Goal: Task Accomplishment & Management: Manage account settings

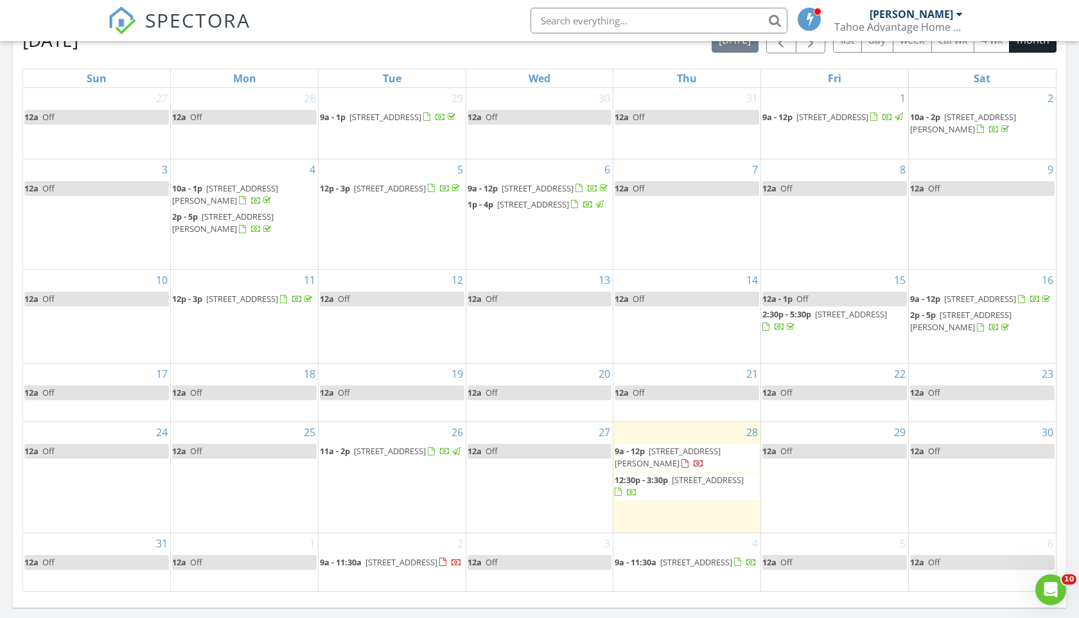
scroll to position [586, 0]
click at [670, 46] on span "button" at bounding box center [810, 41] width 15 height 15
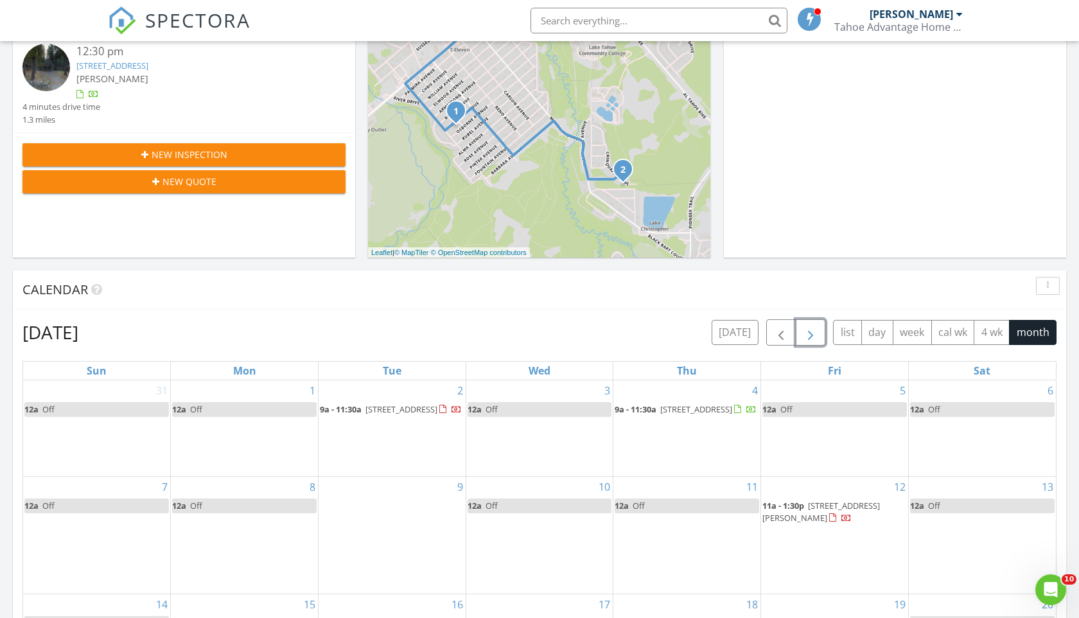
scroll to position [296, 0]
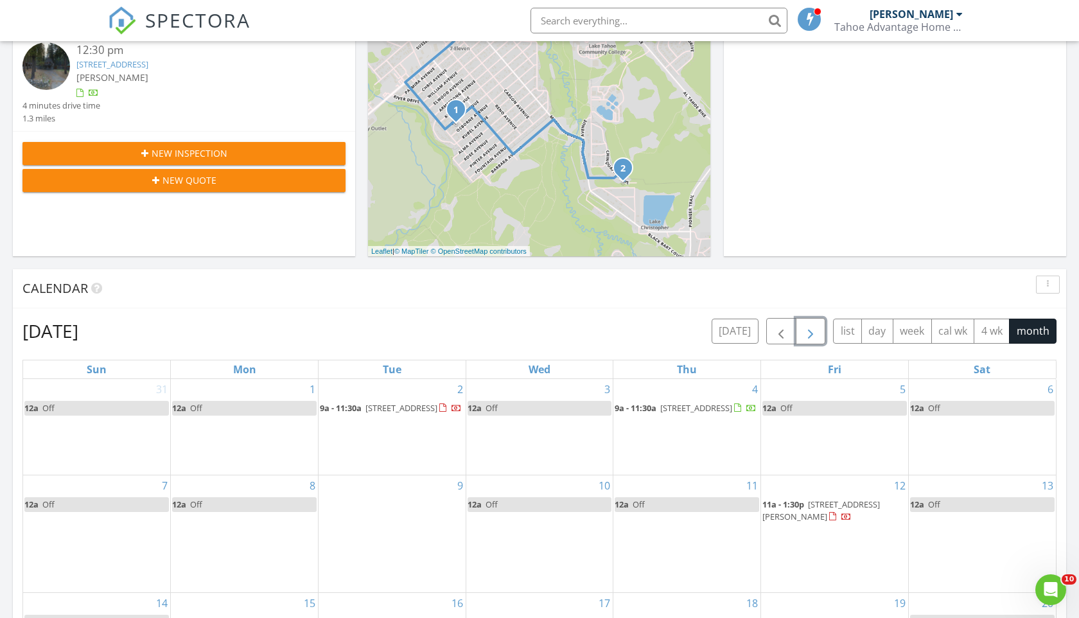
click at [670, 331] on span "button" at bounding box center [810, 331] width 15 height 15
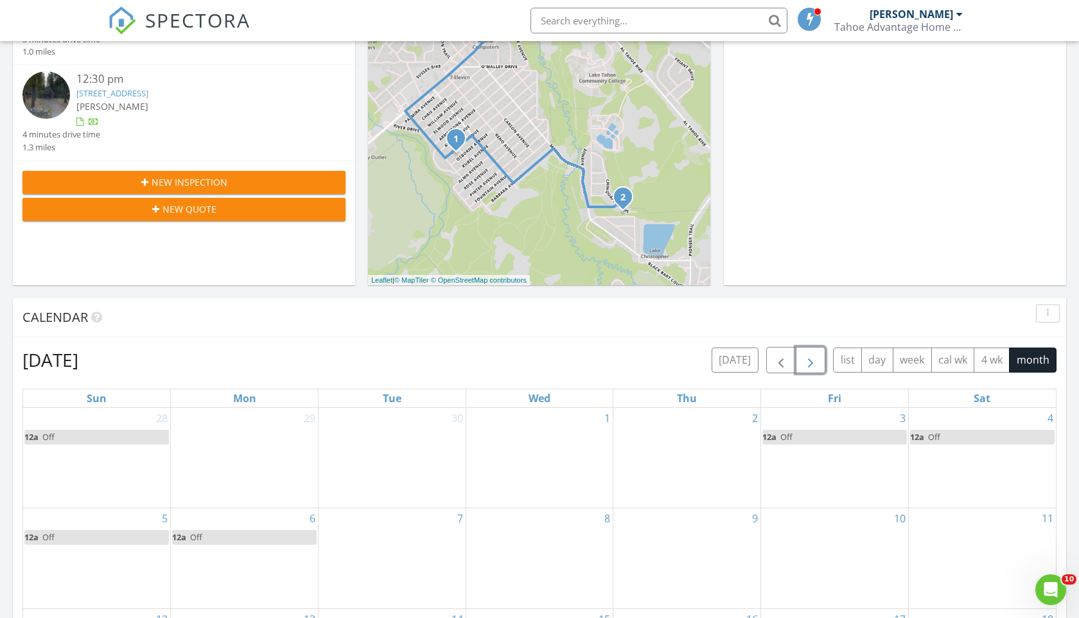
scroll to position [408, 0]
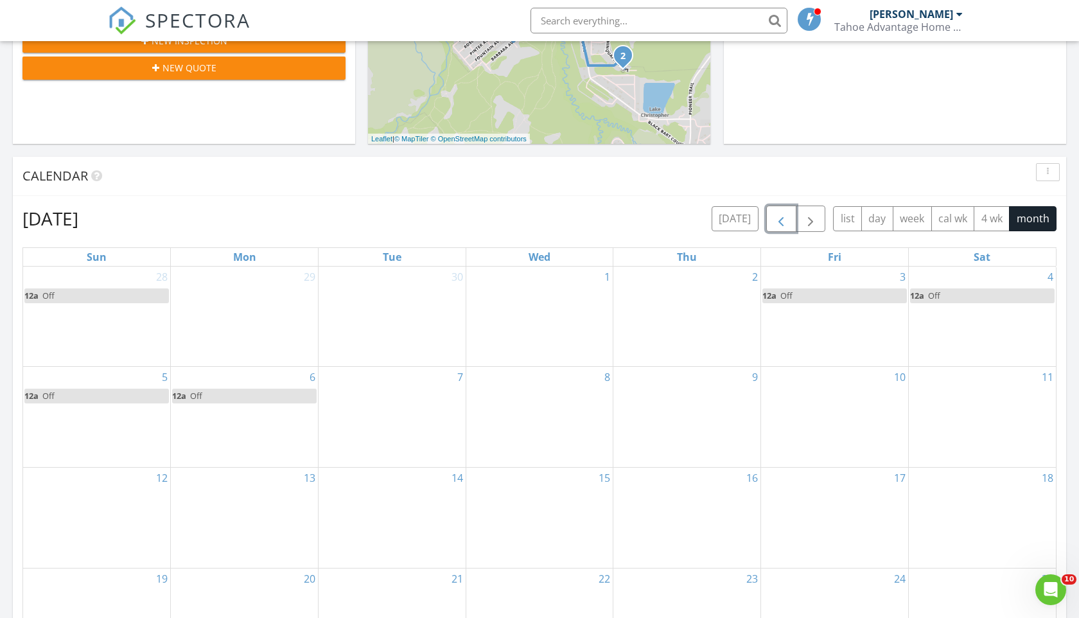
click at [670, 216] on span "button" at bounding box center [780, 218] width 15 height 15
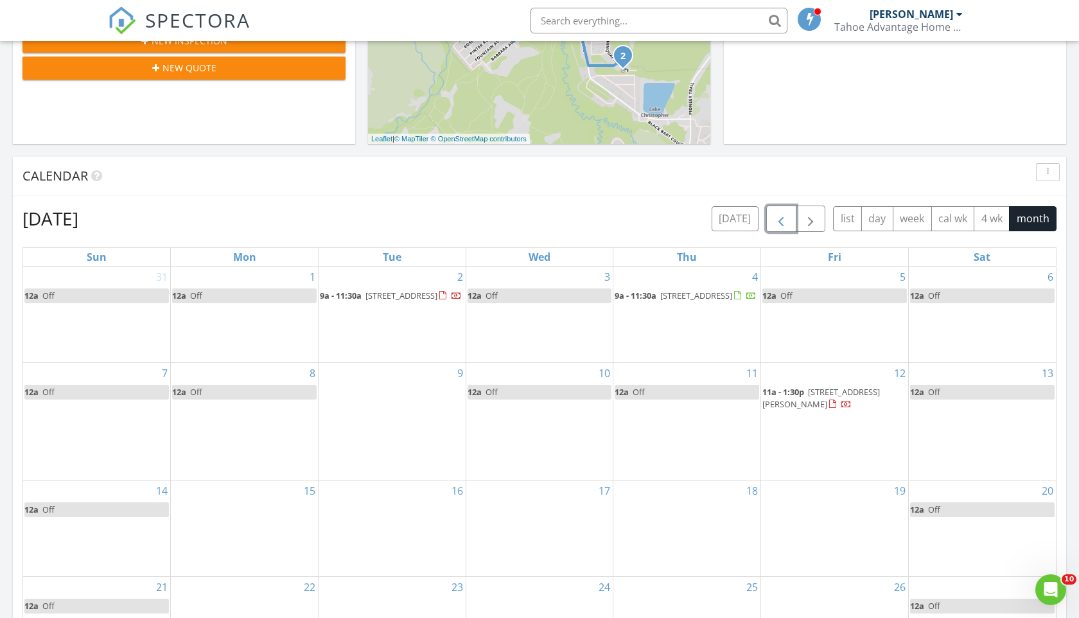
click at [670, 216] on span "button" at bounding box center [780, 218] width 15 height 15
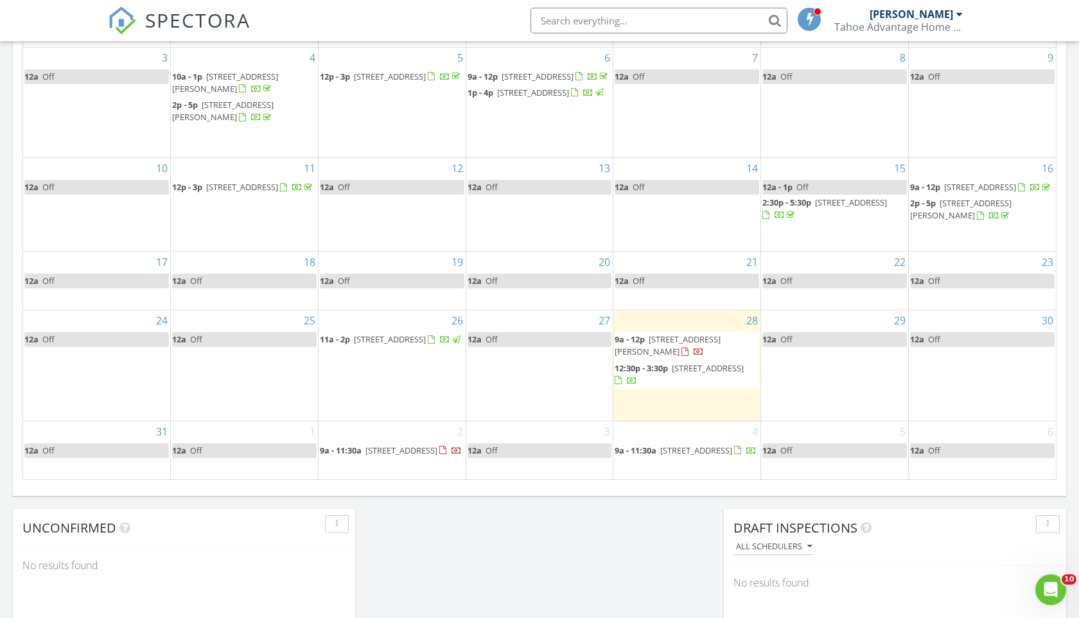
scroll to position [701, 0]
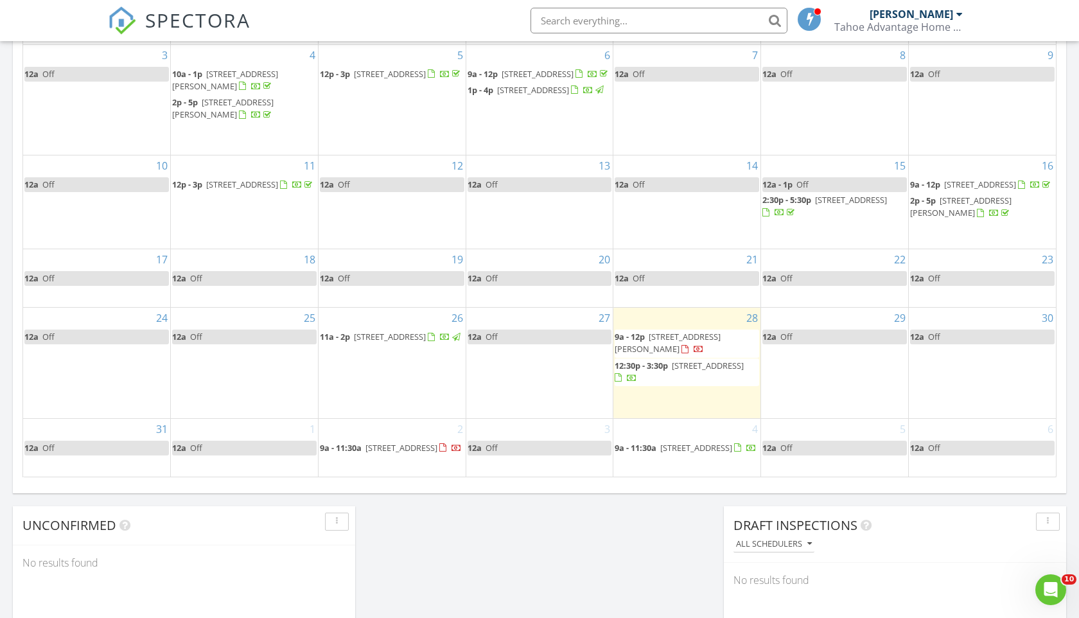
click at [379, 356] on div "26 11a - 2p [STREET_ADDRESS]" at bounding box center [391, 363] width 147 height 110
click at [346, 419] on div "2 9a - 11:30a [STREET_ADDRESS]" at bounding box center [391, 448] width 147 height 58
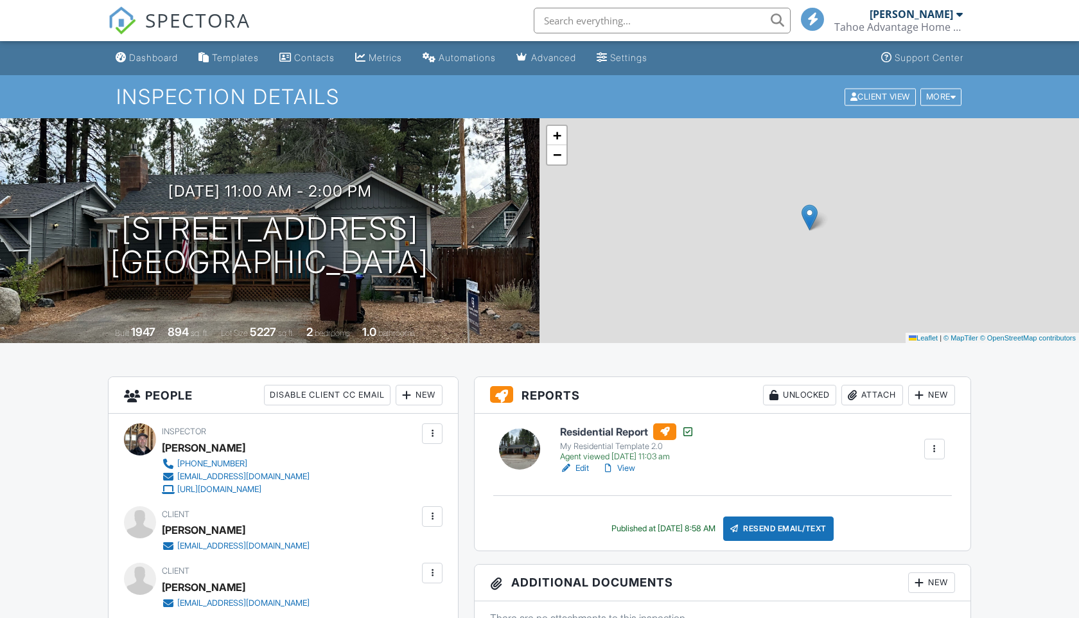
click at [627, 467] on link "View" at bounding box center [618, 468] width 33 height 13
